Goal: Browse casually: Explore the website without a specific task or goal

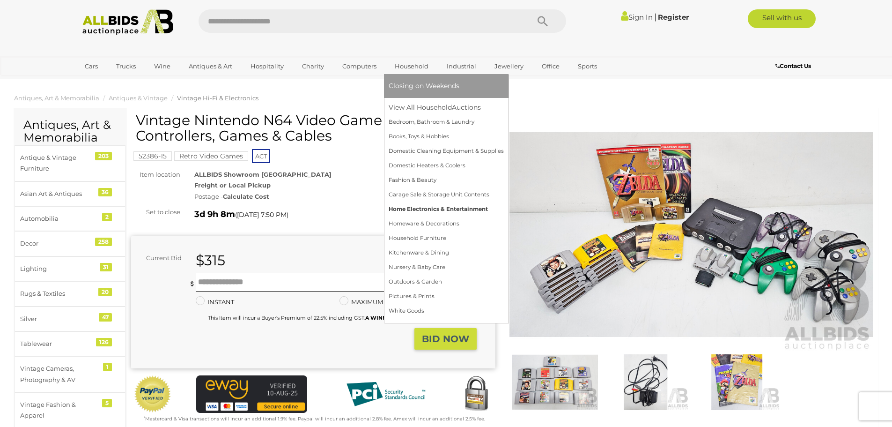
click at [412, 208] on link "Home Electronics & Entertainment" at bounding box center [446, 209] width 115 height 15
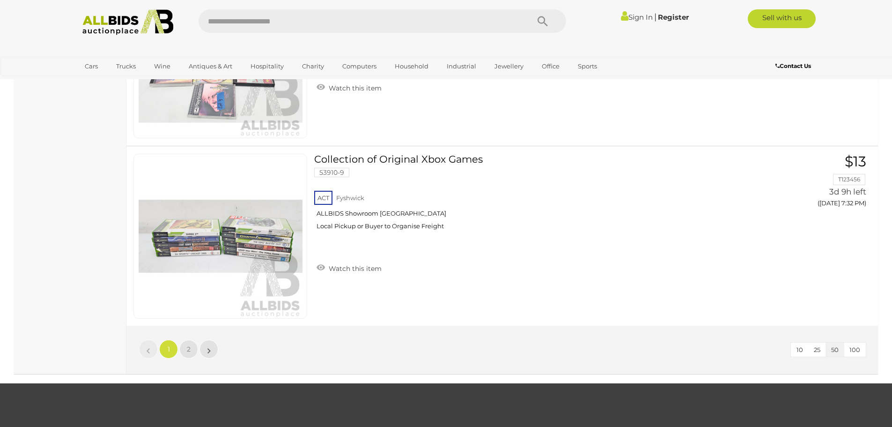
scroll to position [8853, 0]
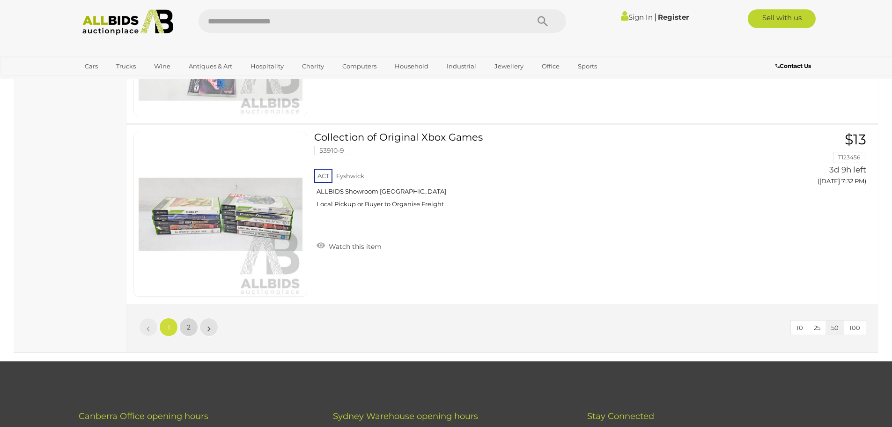
click at [184, 323] on link "2" at bounding box center [188, 327] width 19 height 19
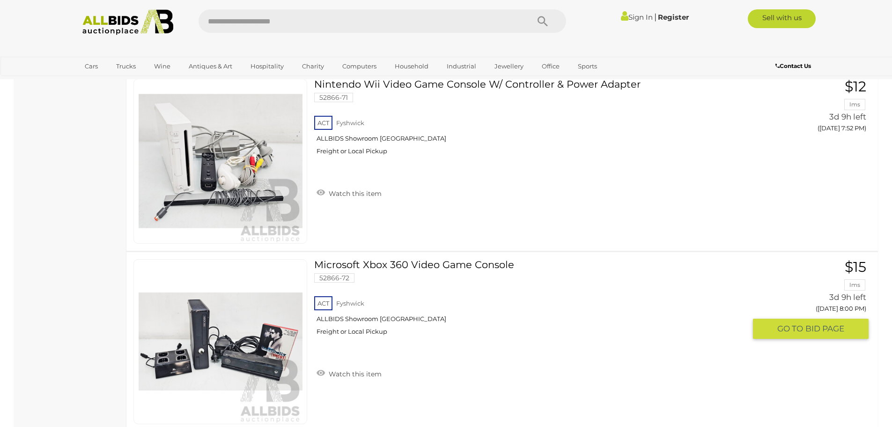
scroll to position [1311, 0]
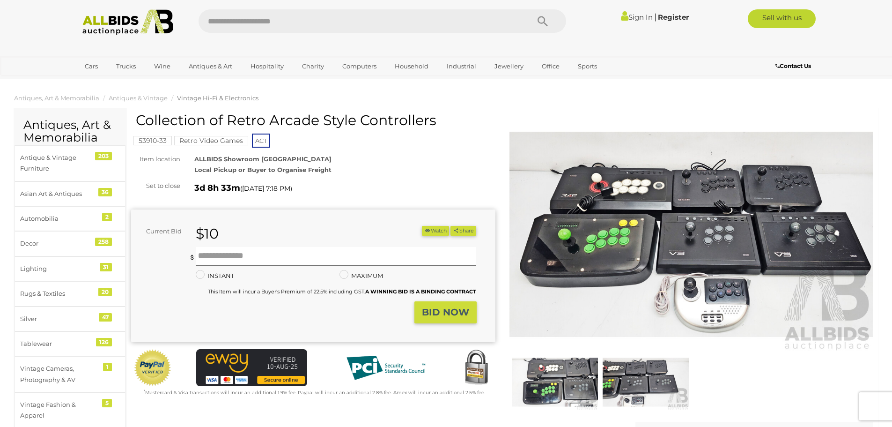
click at [694, 200] on img at bounding box center [692, 234] width 364 height 235
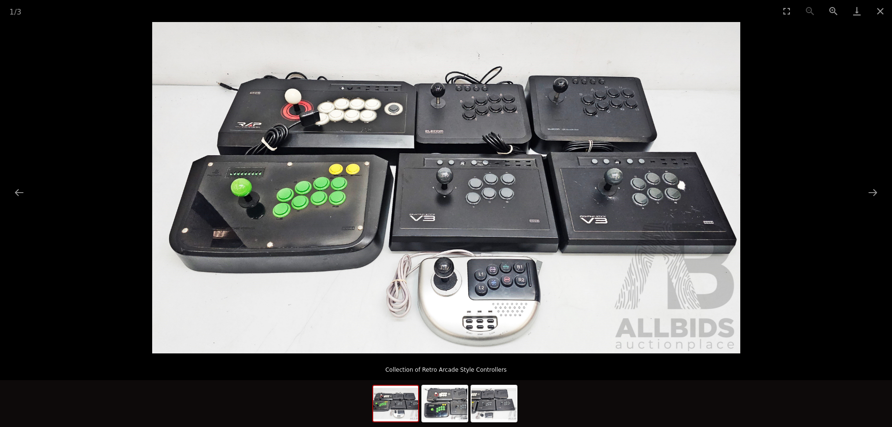
click at [808, 195] on picture at bounding box center [446, 187] width 892 height 331
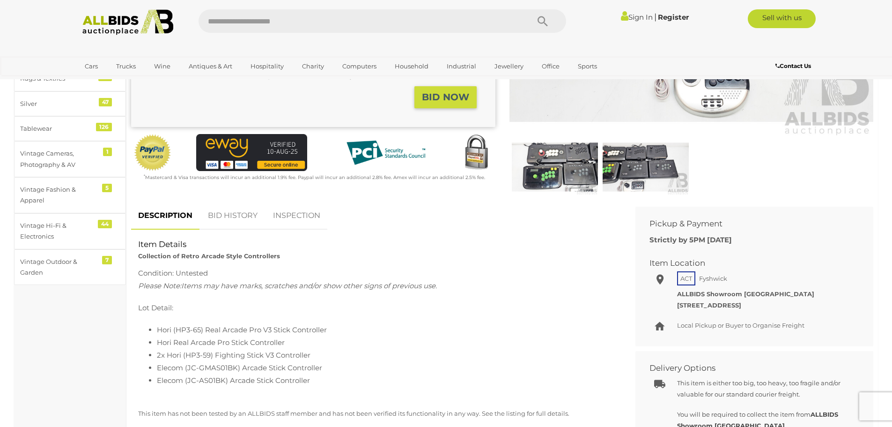
scroll to position [281, 0]
